Goal: Register for event/course

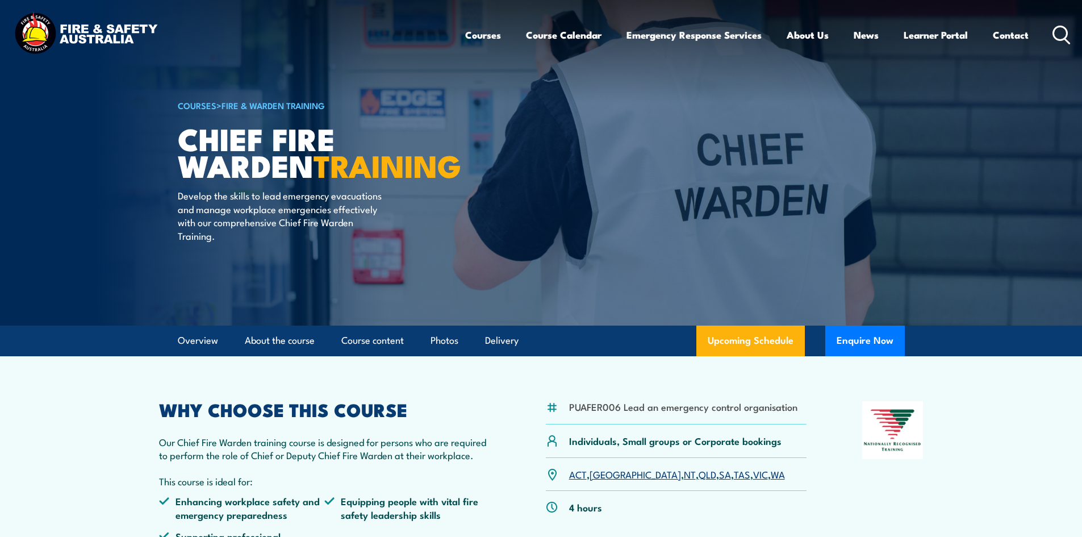
click at [734, 476] on link "TAS" at bounding box center [742, 474] width 16 height 14
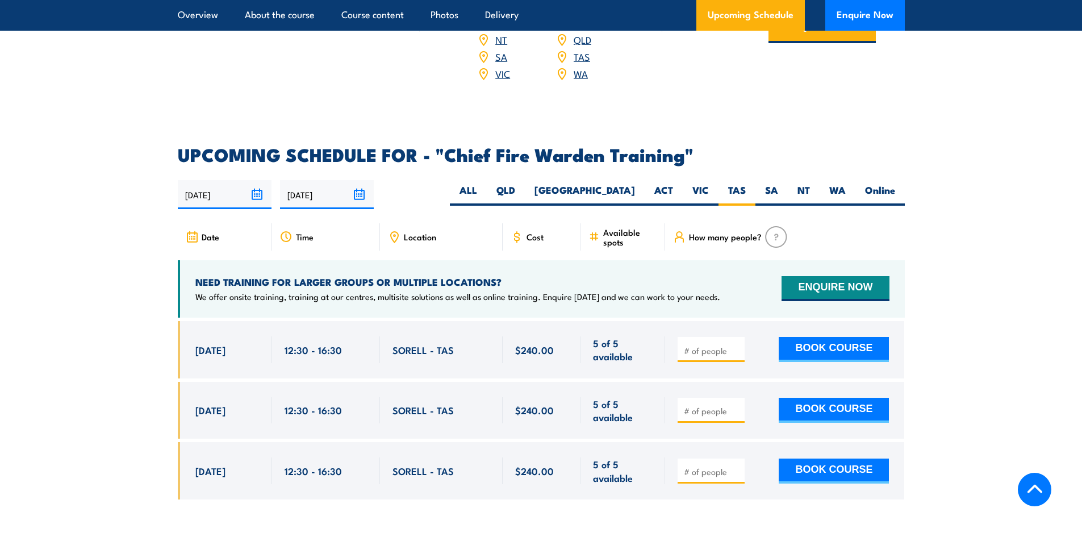
scroll to position [1884, 0]
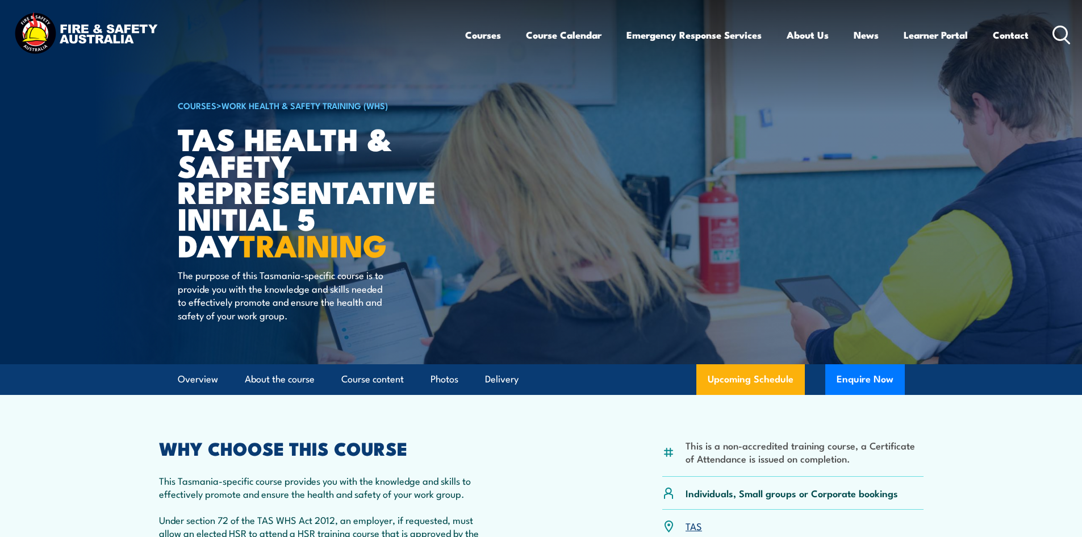
click at [1053, 33] on circle at bounding box center [1060, 33] width 14 height 14
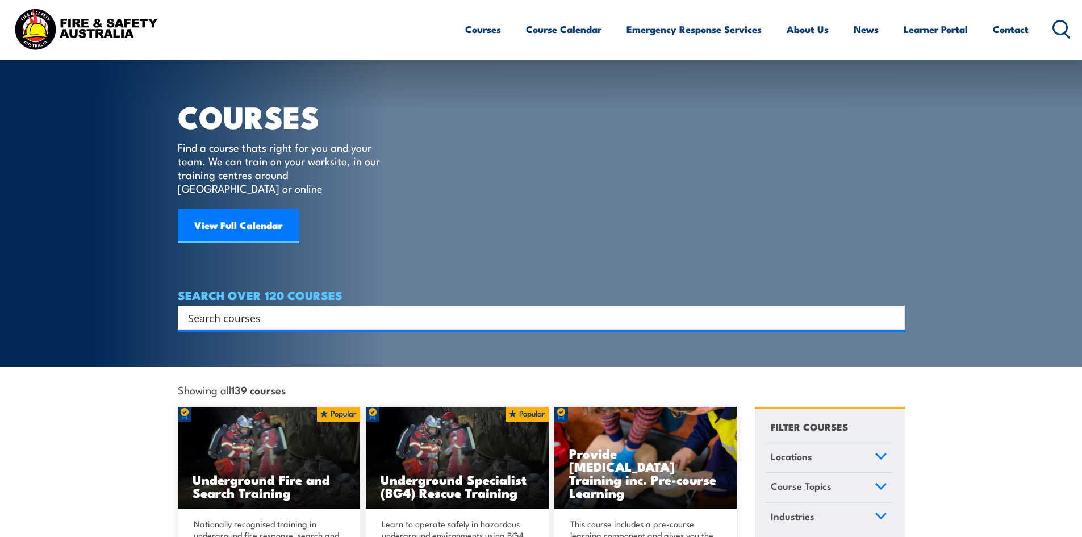
scroll to position [1, 0]
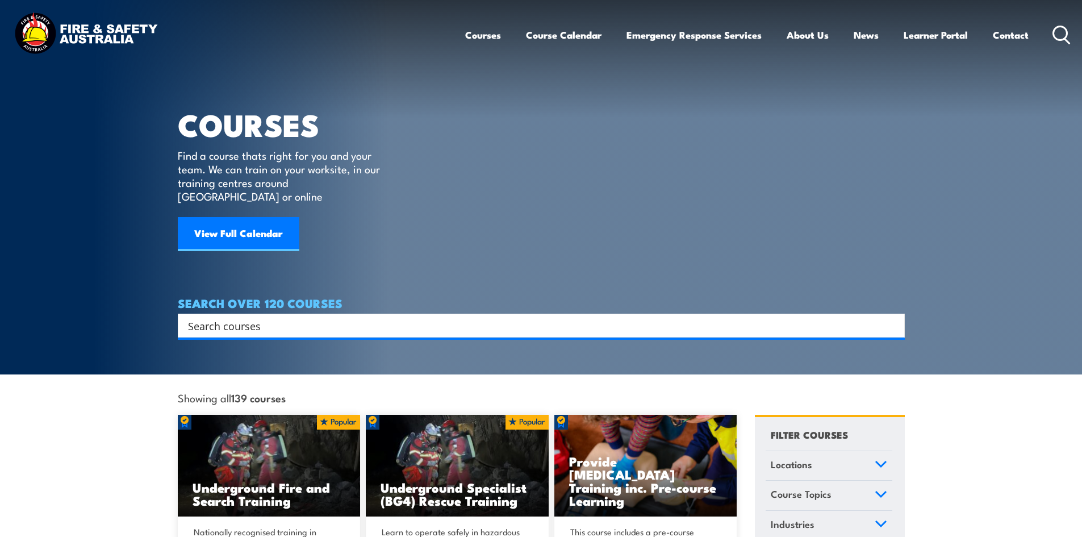
click at [225, 317] on input "Search input" at bounding box center [534, 325] width 692 height 17
type input "fire warden"
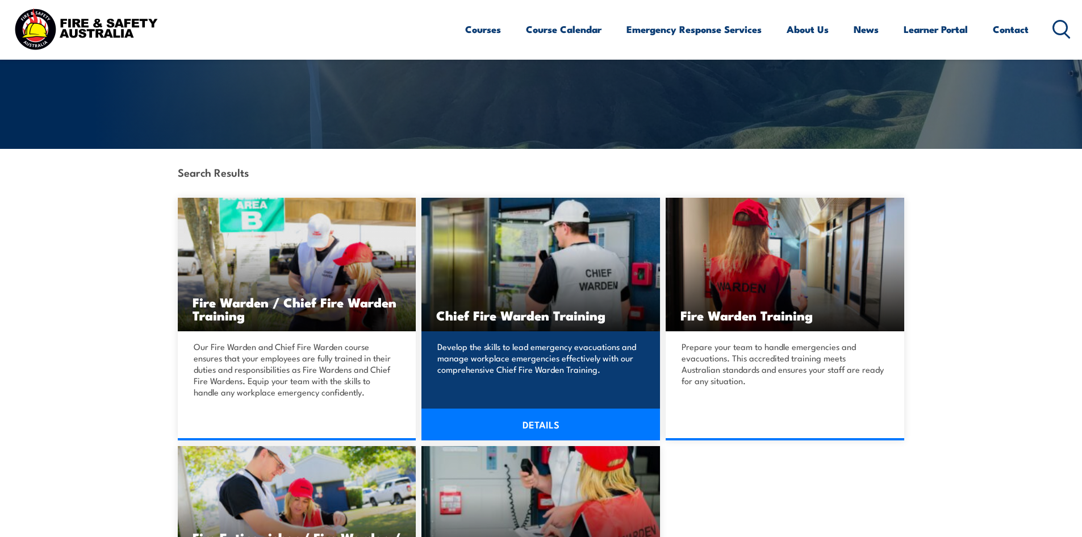
scroll to position [185, 0]
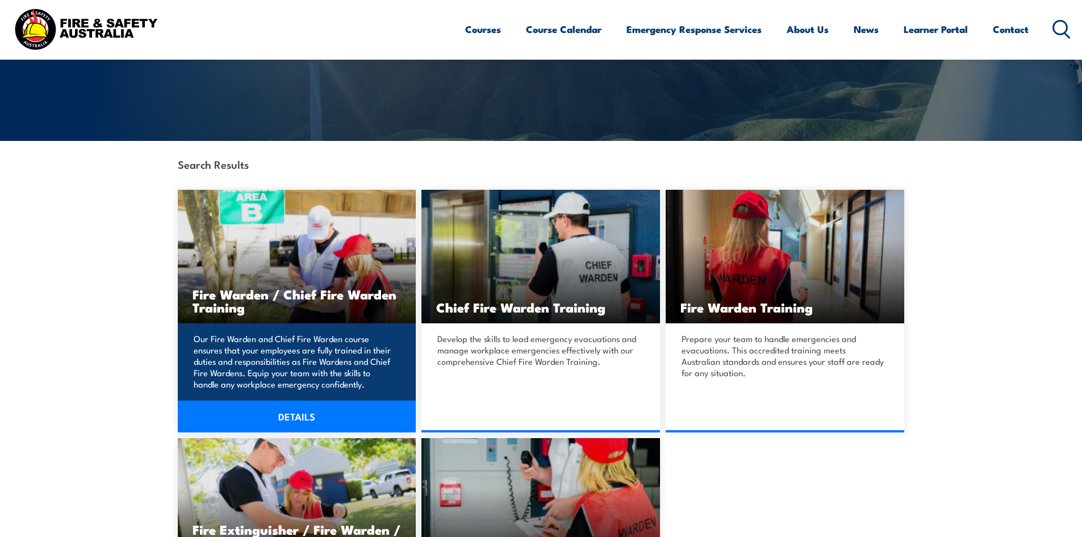
click at [273, 299] on h3 "Fire Warden / Chief Fire Warden Training" at bounding box center [297, 300] width 209 height 26
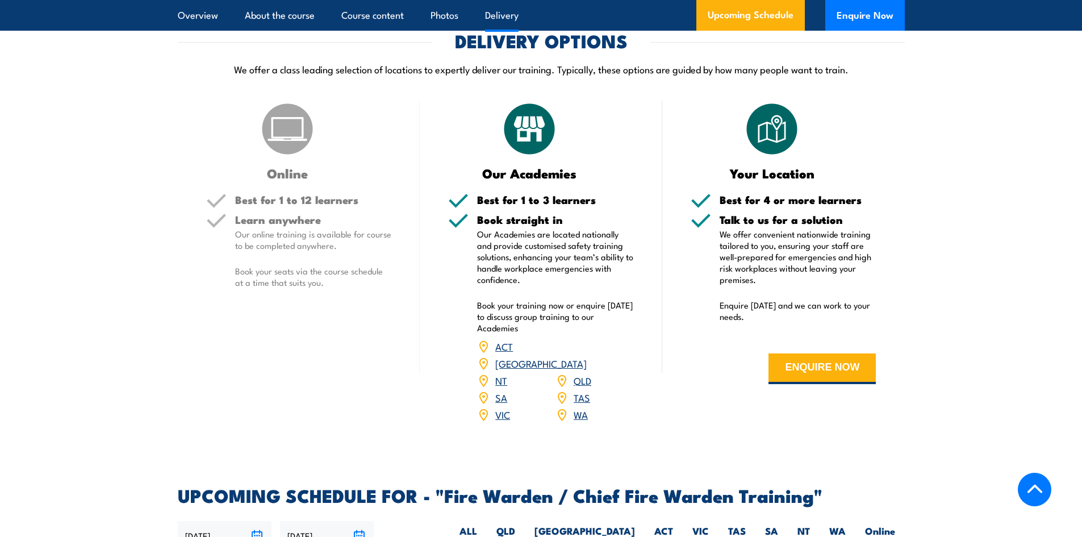
scroll to position [1533, 0]
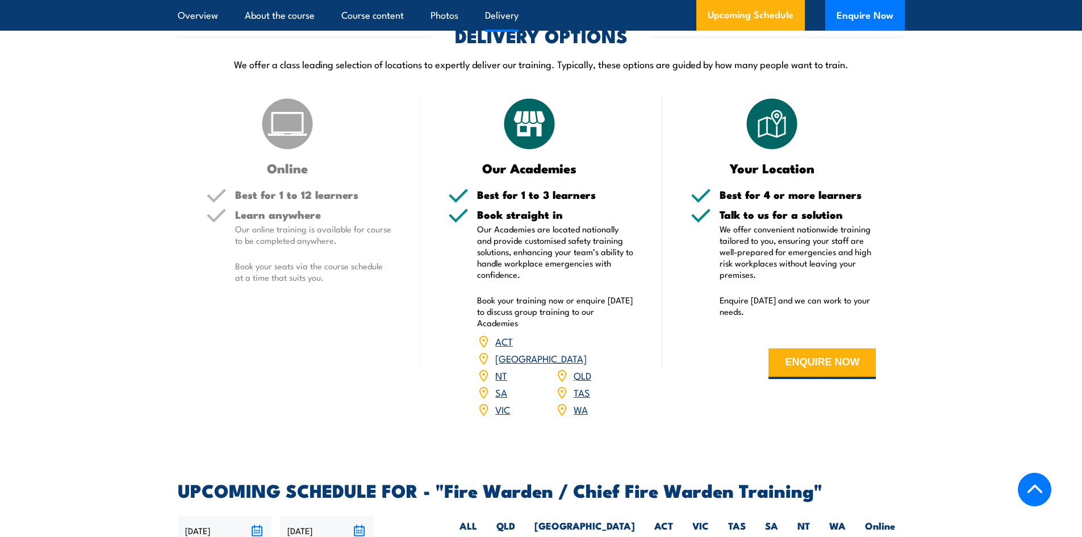
click at [576, 391] on link "TAS" at bounding box center [582, 392] width 16 height 14
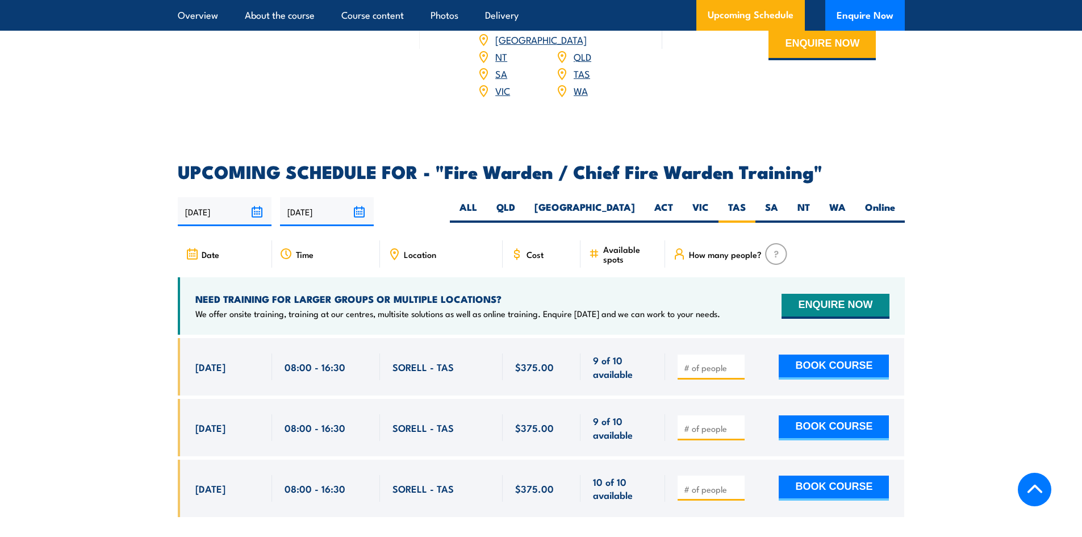
scroll to position [1841, 0]
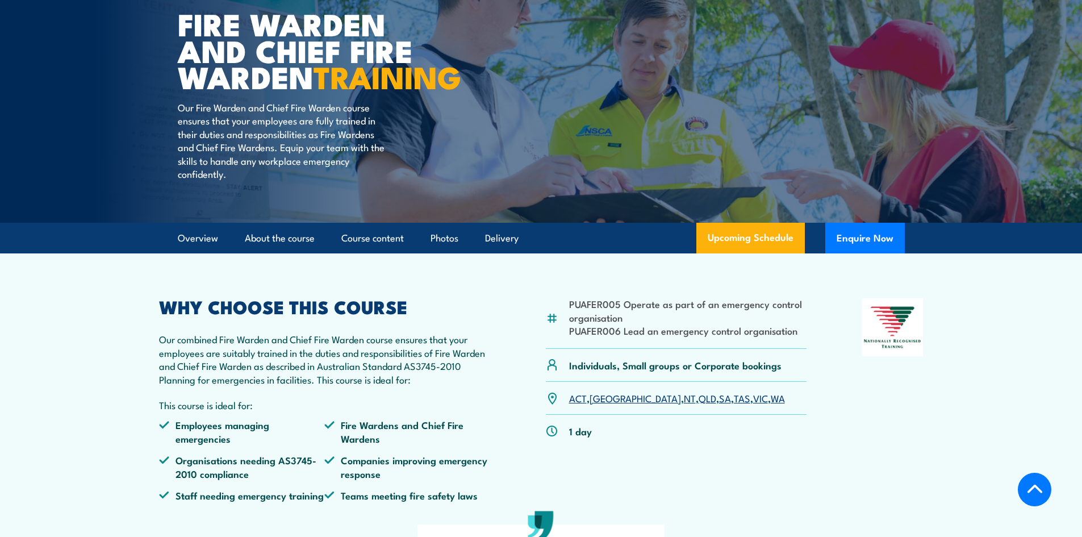
scroll to position [85, 0]
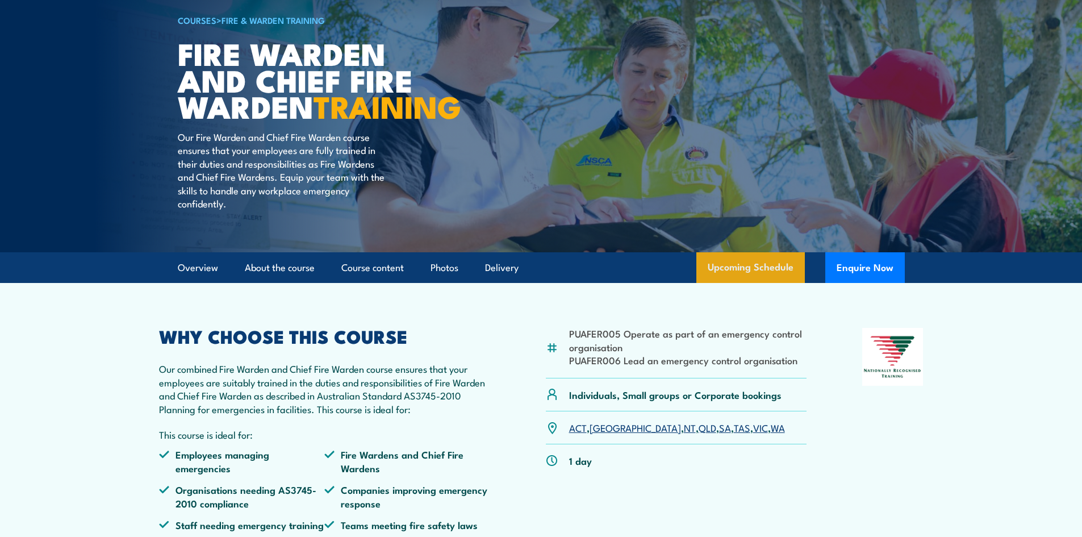
click at [722, 283] on link "Upcoming Schedule" at bounding box center [750, 267] width 108 height 31
